Goal: Task Accomplishment & Management: Manage account settings

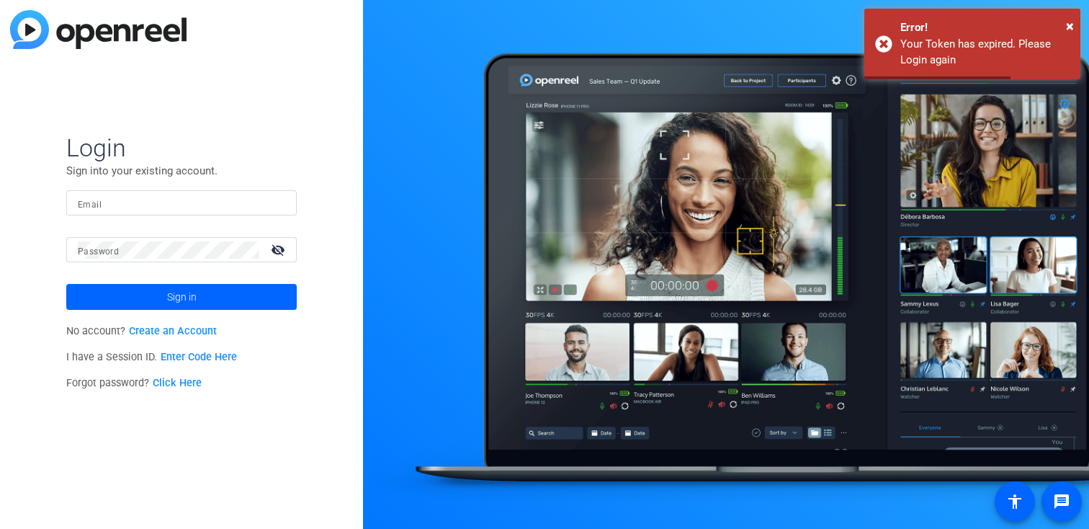
click at [265, 205] on input "Email" at bounding box center [181, 202] width 207 height 17
type input "[EMAIL_ADDRESS][DOMAIN_NAME]"
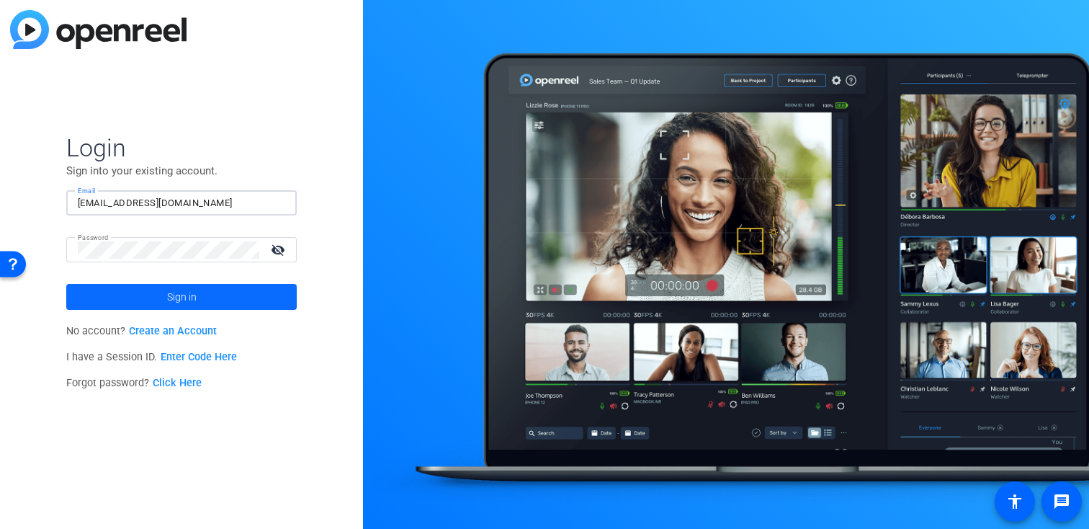
click at [232, 292] on span at bounding box center [181, 296] width 230 height 35
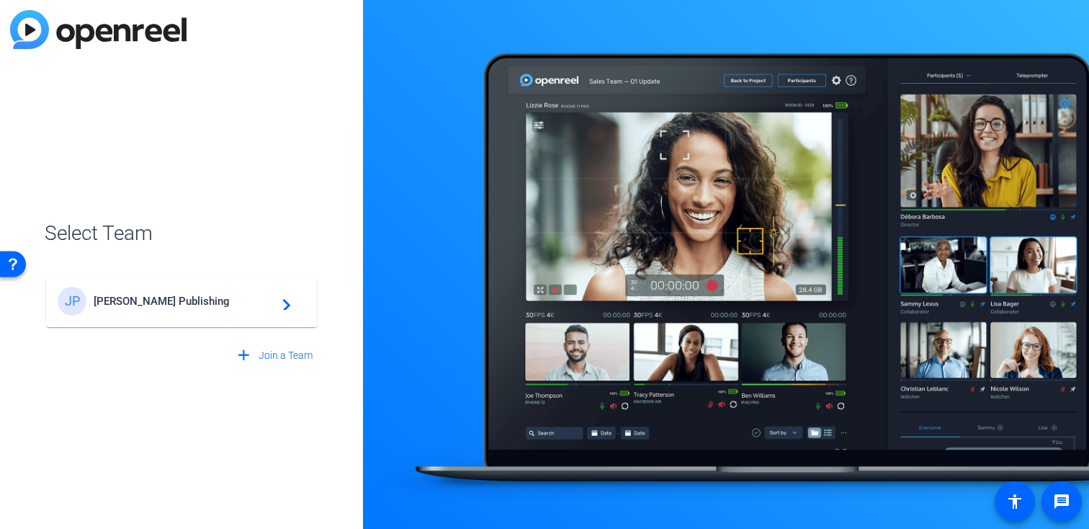
click at [209, 302] on span "[PERSON_NAME] Publishing" at bounding box center [184, 301] width 180 height 13
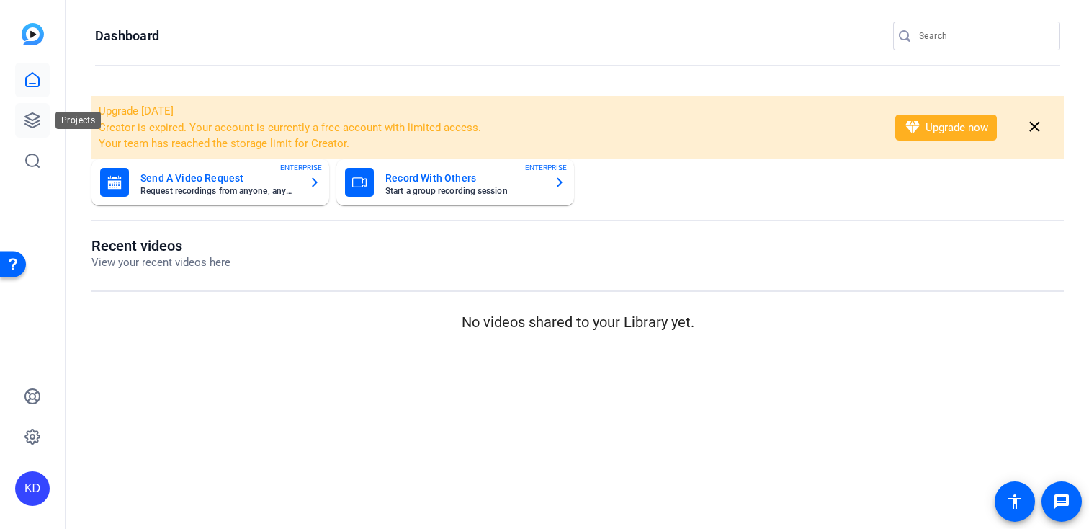
click at [40, 126] on link at bounding box center [32, 120] width 35 height 35
click at [45, 120] on link at bounding box center [32, 120] width 35 height 35
click at [30, 127] on icon at bounding box center [32, 120] width 14 height 14
click at [515, 94] on div "Upgrade today Creator is expired. Your account is currently a free account with…" at bounding box center [577, 215] width 1023 height 269
click at [27, 121] on icon at bounding box center [32, 120] width 14 height 14
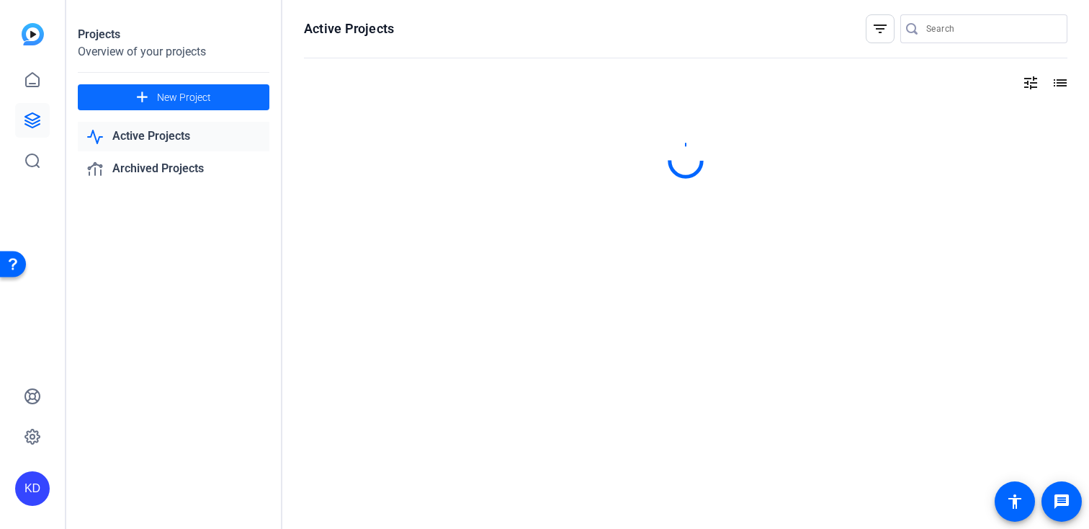
click at [257, 106] on span at bounding box center [174, 97] width 192 height 35
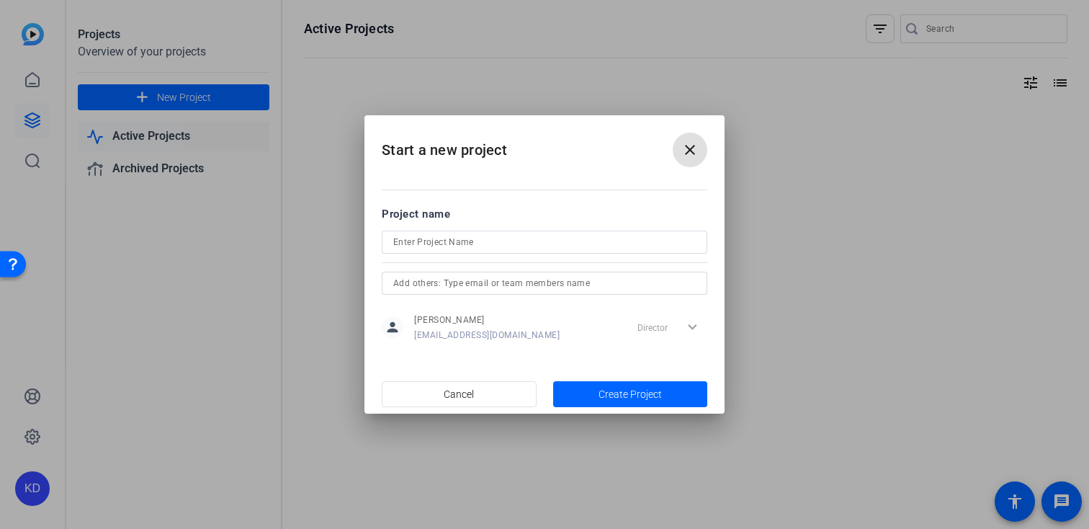
click at [431, 241] on input at bounding box center [544, 241] width 302 height 17
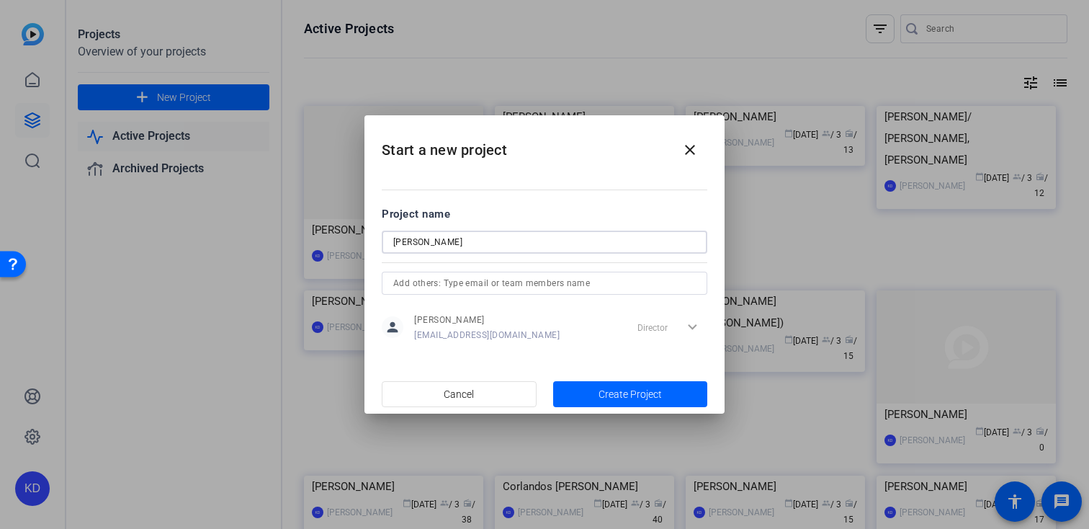
type input "Angela Footwinkler"
click at [537, 279] on input "text" at bounding box center [544, 282] width 302 height 17
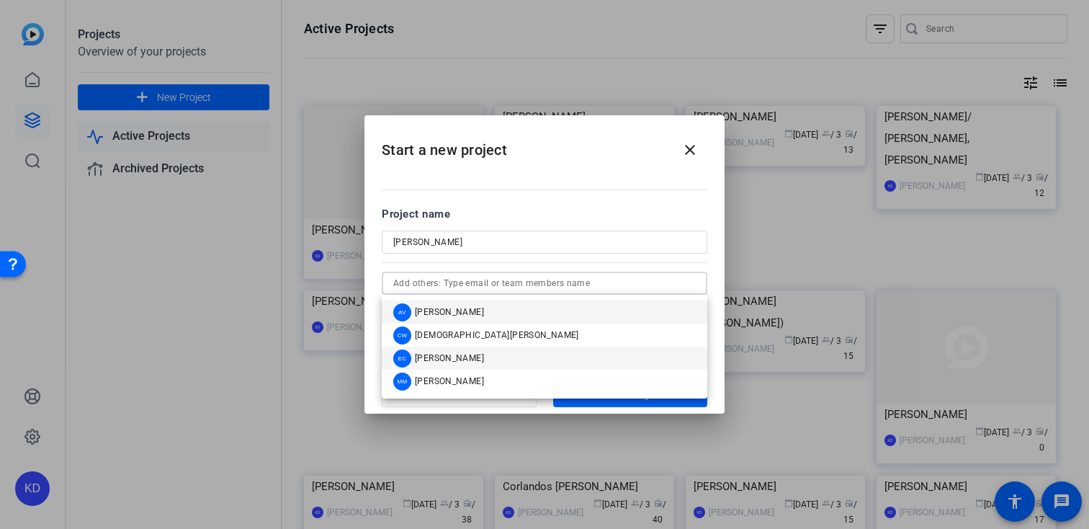
click at [494, 351] on mat-option "EC Erika Centeno" at bounding box center [545, 357] width 326 height 23
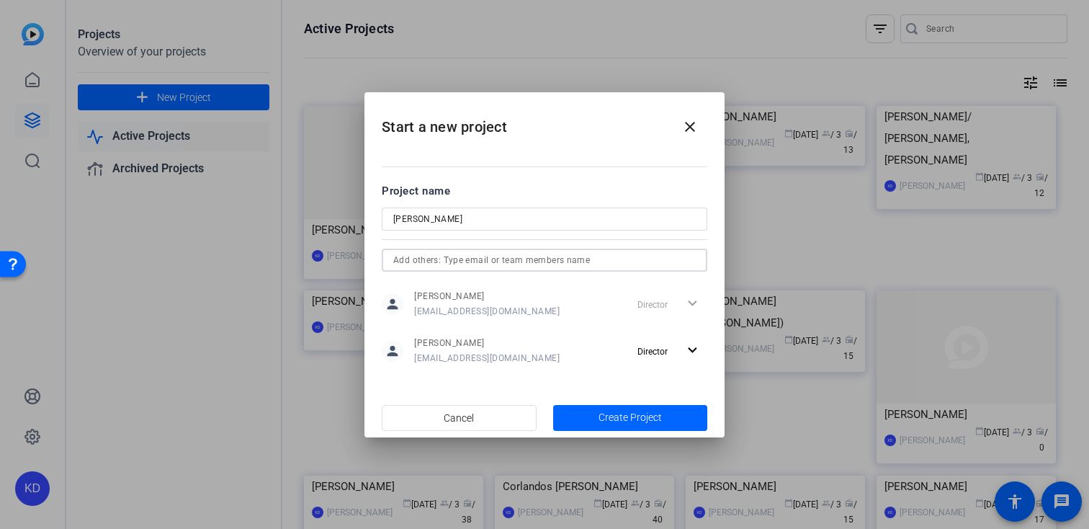
click at [546, 248] on div at bounding box center [544, 259] width 302 height 23
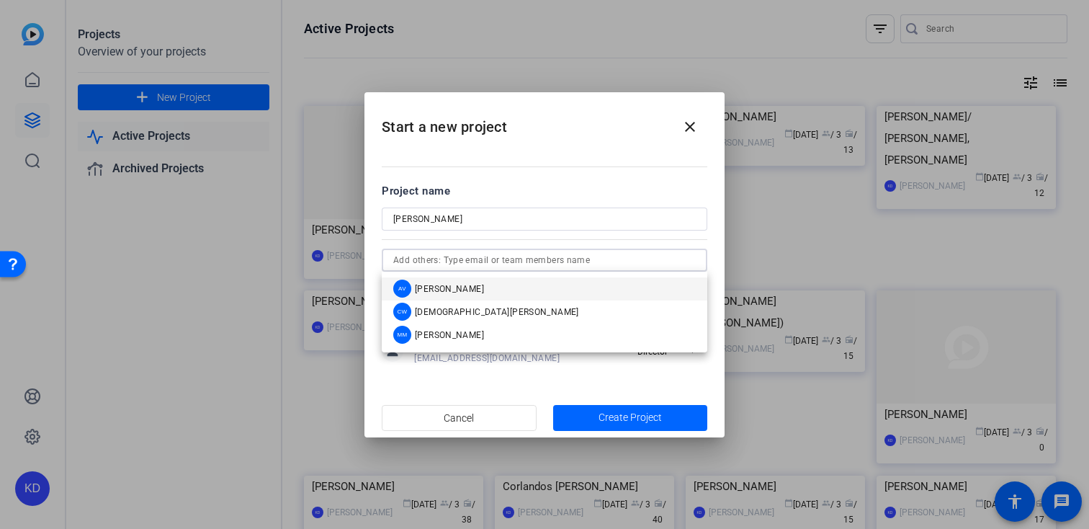
click at [526, 285] on mat-option "AV Abby Veloz" at bounding box center [545, 288] width 326 height 23
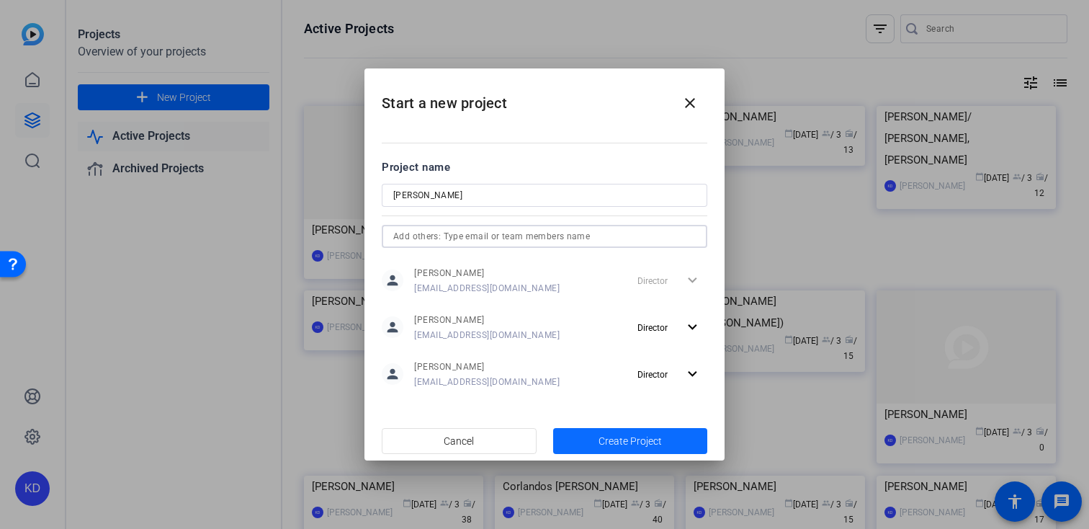
click at [579, 438] on span "button" at bounding box center [630, 440] width 155 height 35
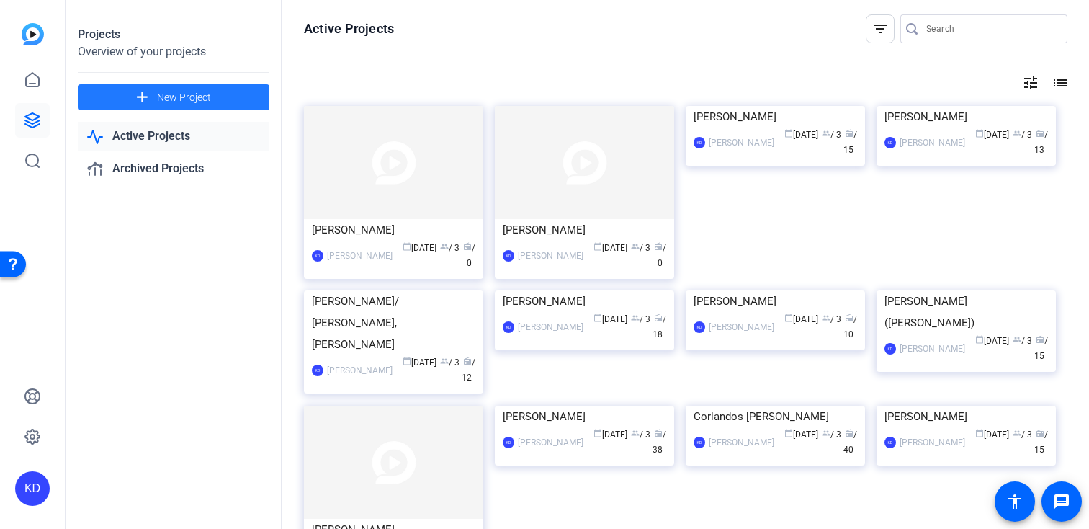
click at [431, 238] on div "Angela Footwinkler" at bounding box center [393, 230] width 163 height 22
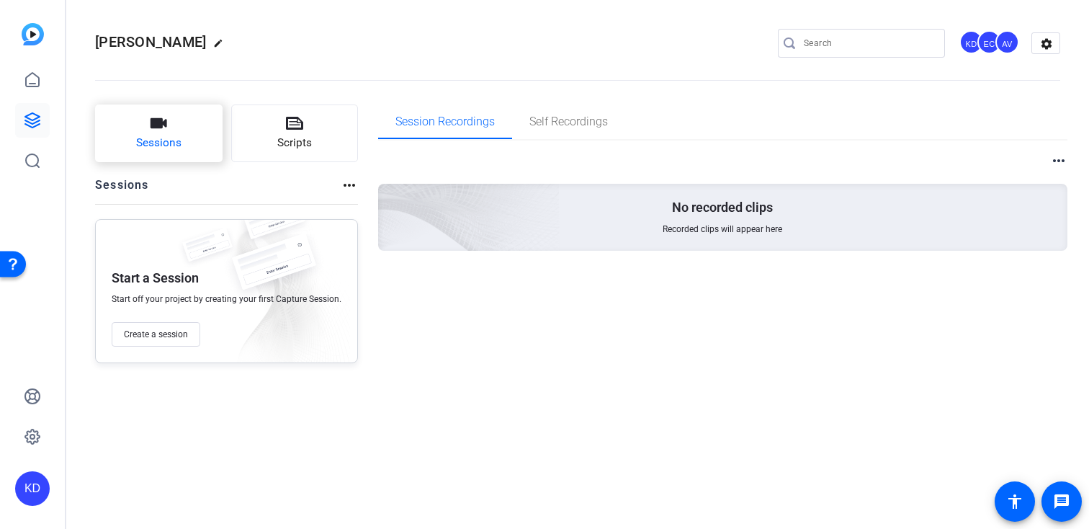
click at [177, 137] on span "Sessions" at bounding box center [158, 143] width 45 height 17
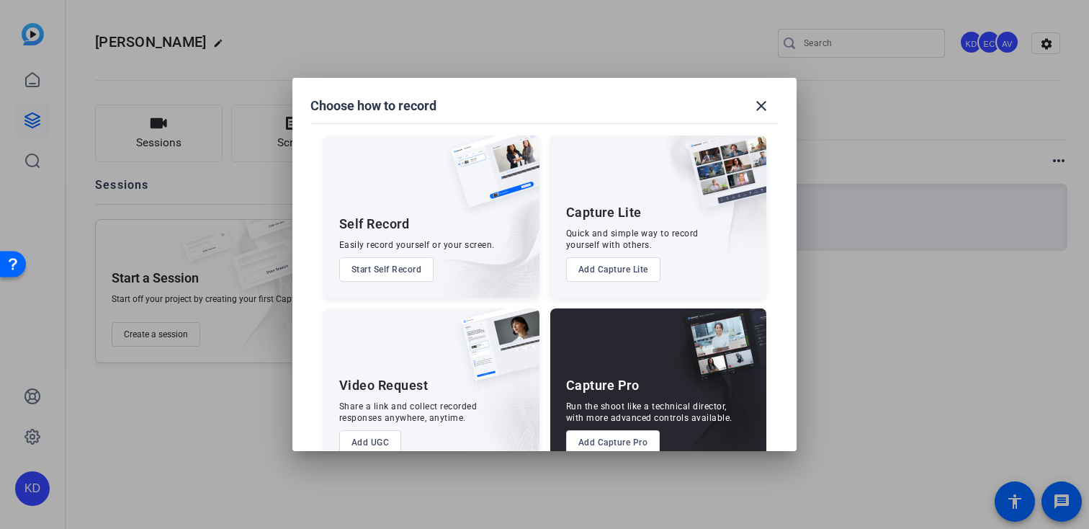
click at [569, 437] on button "Add Capture Pro" at bounding box center [613, 442] width 94 height 24
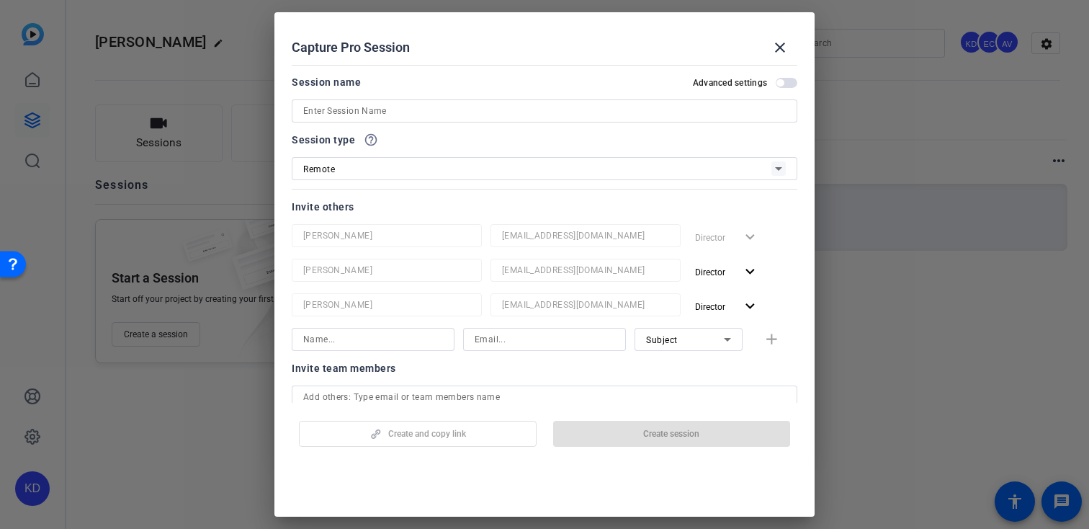
click at [457, 119] on input at bounding box center [544, 110] width 483 height 17
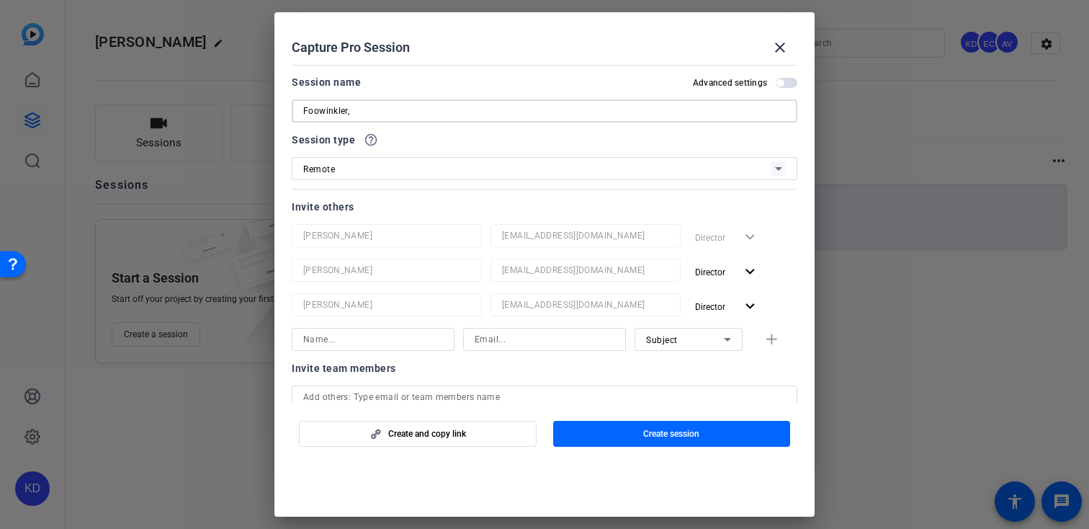
click at [317, 110] on input "Foowinkler," at bounding box center [544, 110] width 483 height 17
click at [506, 118] on input "Footwinkler," at bounding box center [544, 110] width 483 height 17
type input "Footwinkler,Angela_Shoot01_TBD"
click at [414, 333] on input at bounding box center [373, 339] width 140 height 17
type input "Footwinkler, Angela"
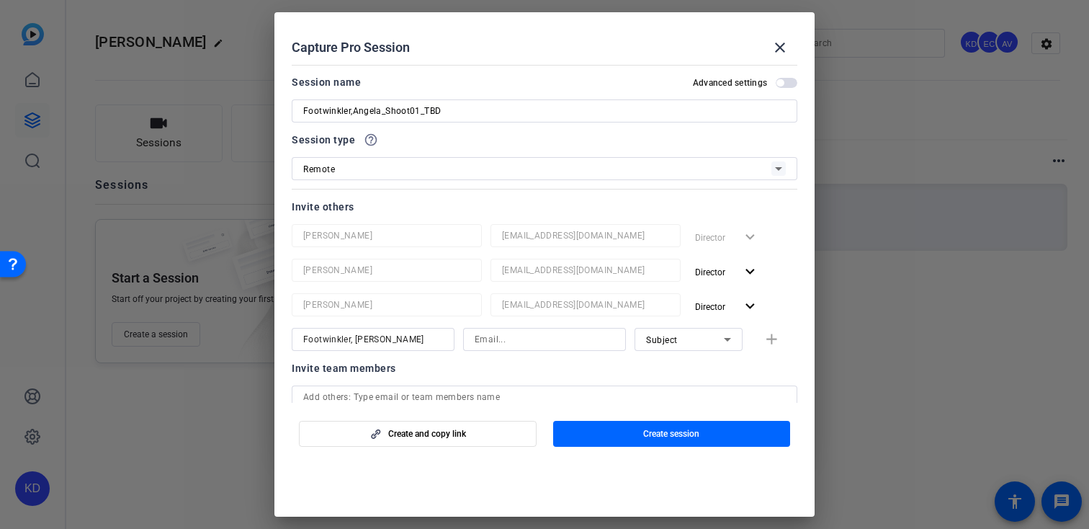
click at [531, 327] on div at bounding box center [585, 324] width 190 height 16
click at [524, 338] on input at bounding box center [545, 339] width 140 height 17
click at [501, 342] on input at bounding box center [545, 339] width 140 height 17
paste input "angela@campisilaw.ca"
type input "angela@campisilaw.ca"
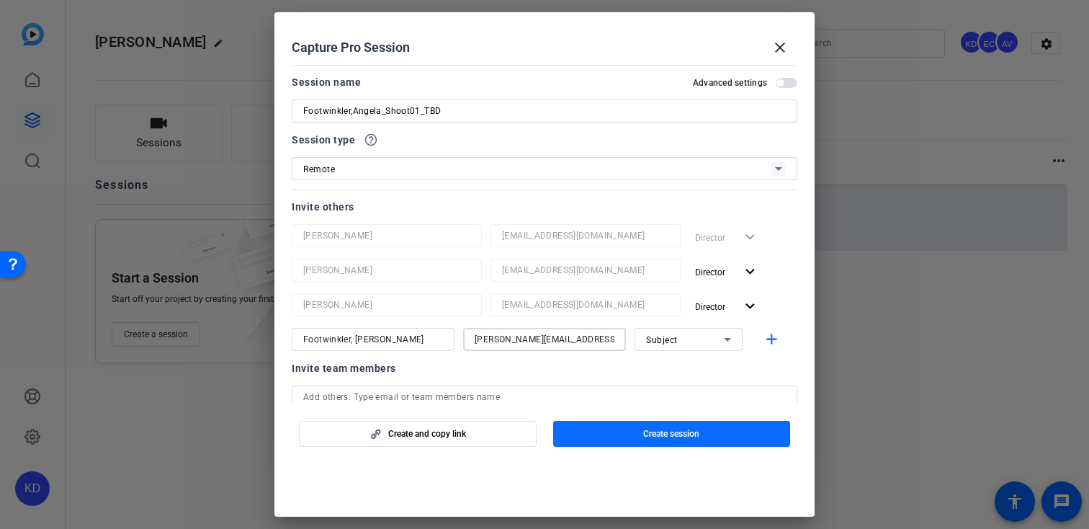
click at [589, 444] on span "button" at bounding box center [672, 433] width 238 height 35
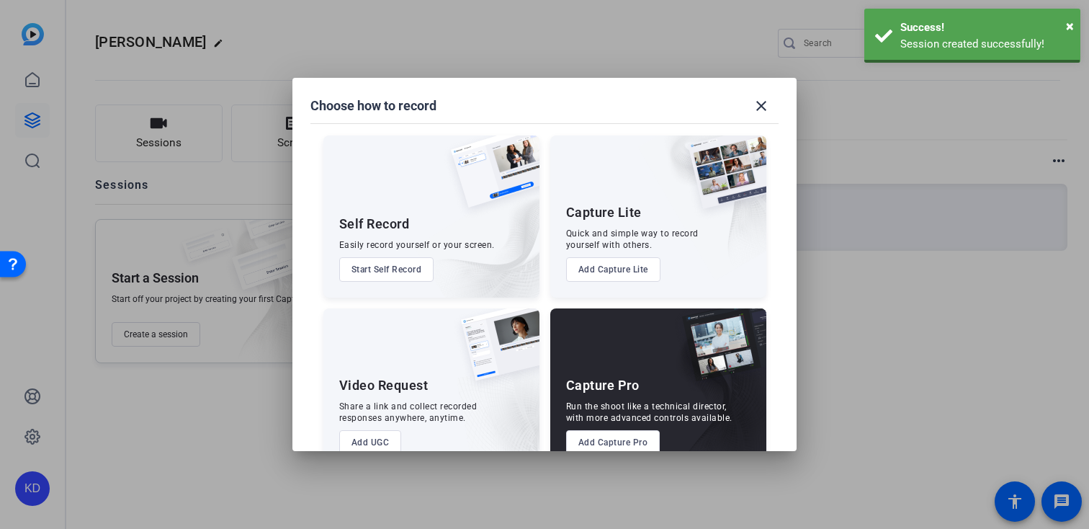
scroll to position [4, 0]
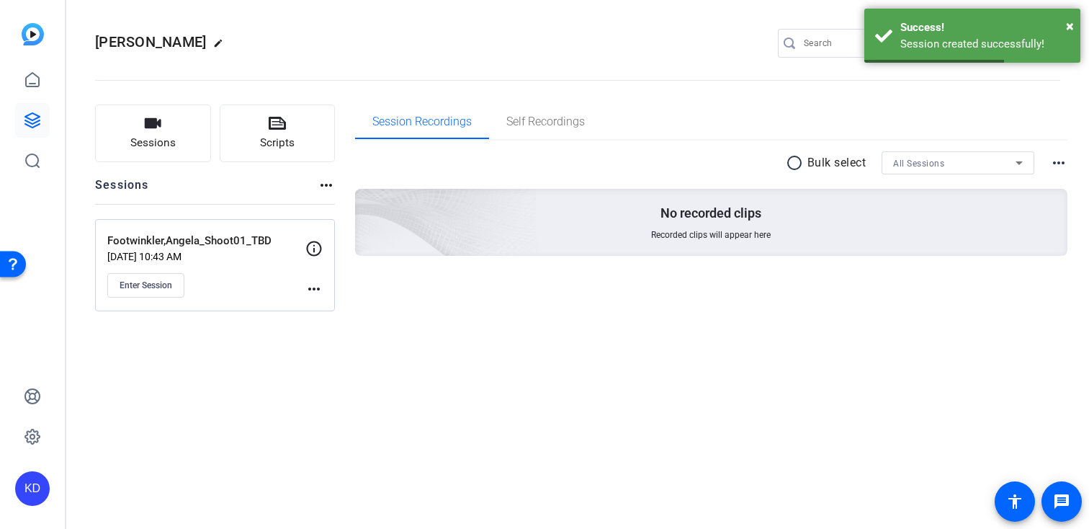
click at [318, 287] on mat-icon "more_horiz" at bounding box center [313, 288] width 17 height 17
click at [341, 311] on span "Edit Session" at bounding box center [350, 309] width 66 height 17
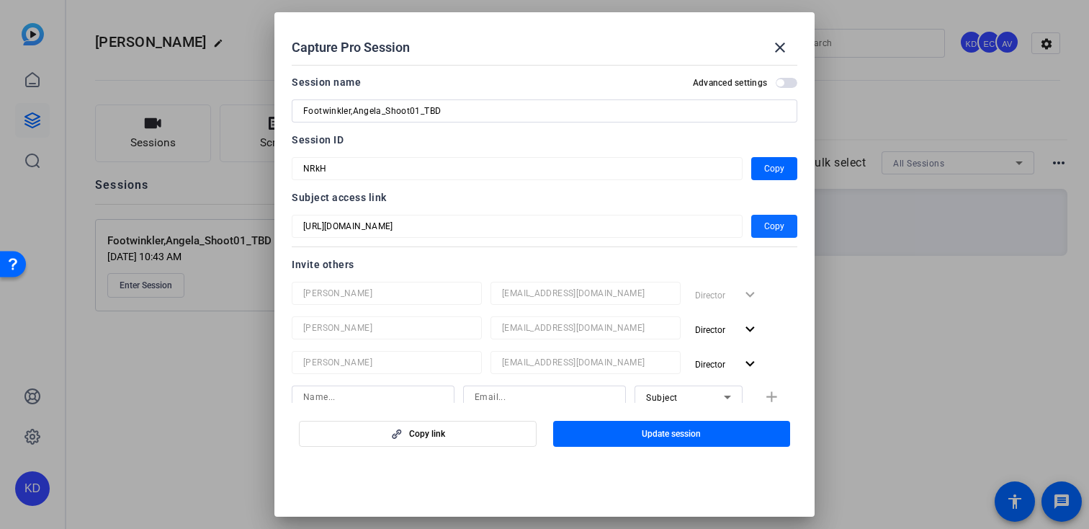
click at [751, 228] on span "button" at bounding box center [774, 226] width 46 height 35
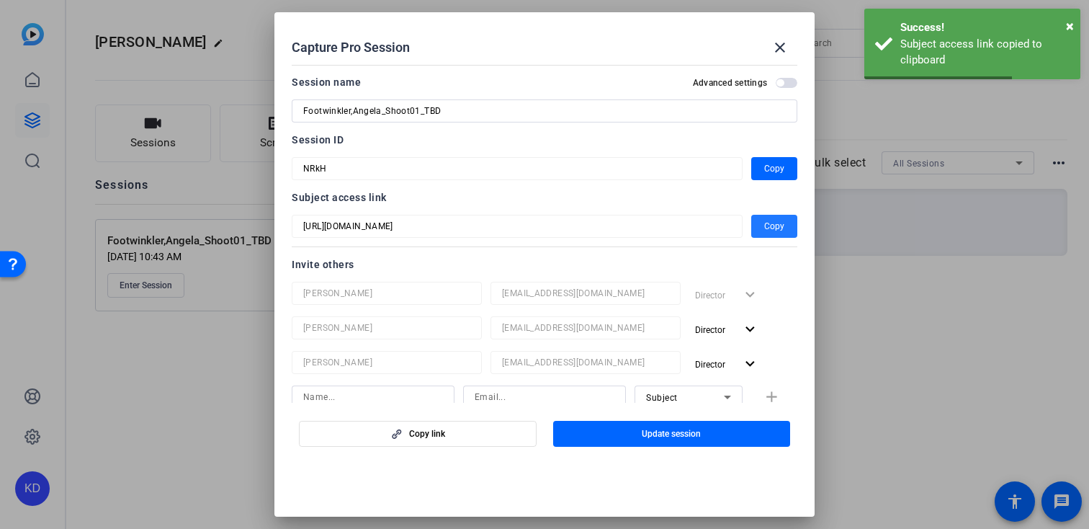
click at [773, 225] on span "Copy" at bounding box center [774, 225] width 20 height 17
